Goal: Task Accomplishment & Management: Use online tool/utility

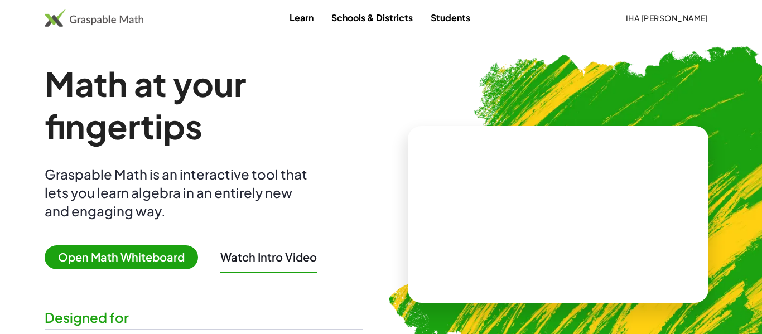
click at [146, 253] on span "Open Math Whiteboard" at bounding box center [121, 258] width 153 height 24
click at [699, 15] on span "Iha [PERSON_NAME]" at bounding box center [667, 18] width 83 height 10
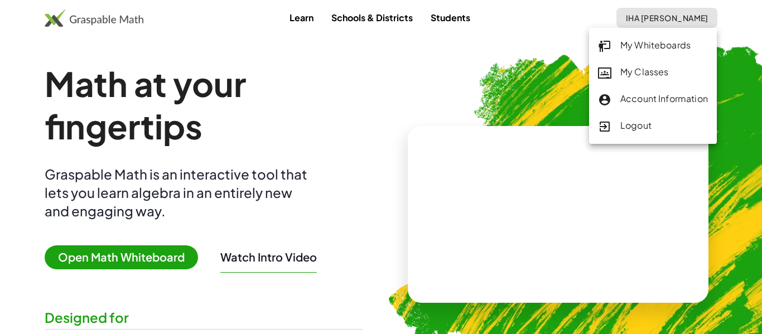
click at [675, 69] on div "My Classes" at bounding box center [653, 72] width 110 height 15
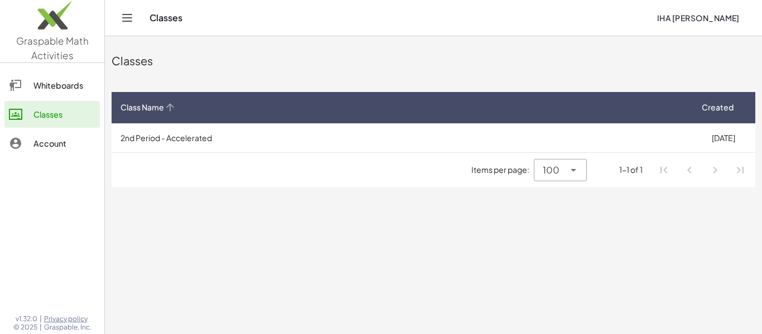
click at [151, 105] on span "Class Name" at bounding box center [143, 108] width 44 height 12
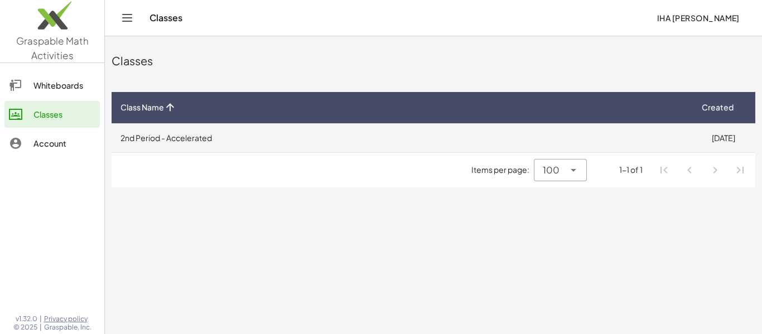
click at [204, 140] on td "2nd Period - Accelerated" at bounding box center [402, 137] width 580 height 29
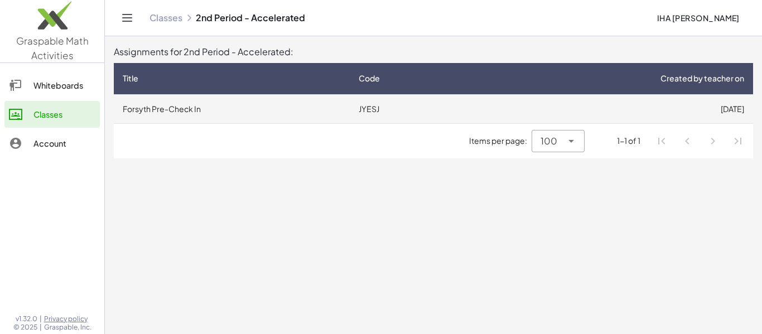
click at [232, 109] on td "Forsyth Pre-Check In" at bounding box center [232, 108] width 236 height 29
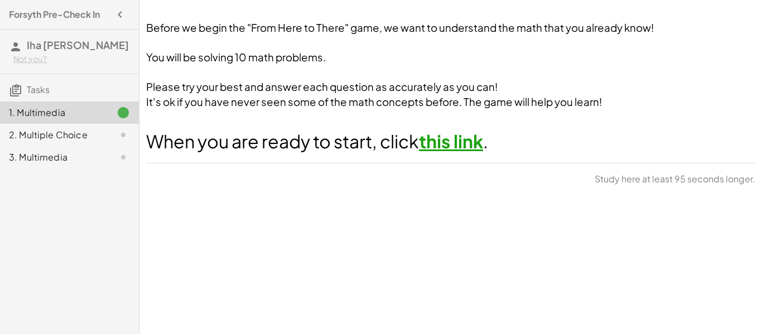
click at [464, 138] on link "this link" at bounding box center [451, 141] width 64 height 22
